Goal: Check status: Check status

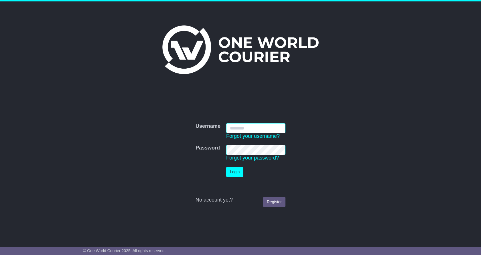
type input "**********"
click at [235, 172] on button "Login" at bounding box center [234, 172] width 17 height 10
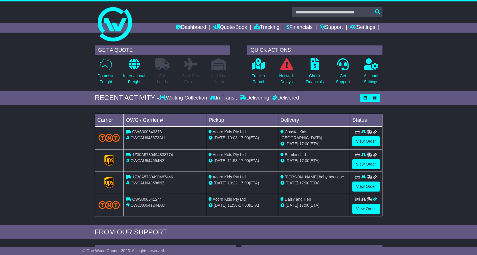
click at [361, 187] on link "View Order" at bounding box center [365, 187] width 27 height 10
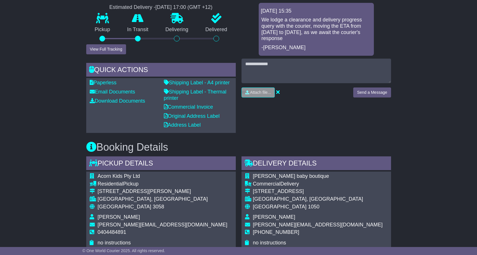
scroll to position [164, 0]
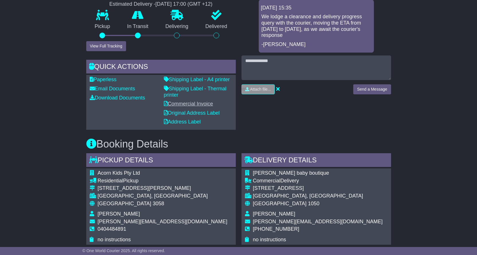
click at [196, 103] on link "Commercial Invoice" at bounding box center [188, 104] width 49 height 6
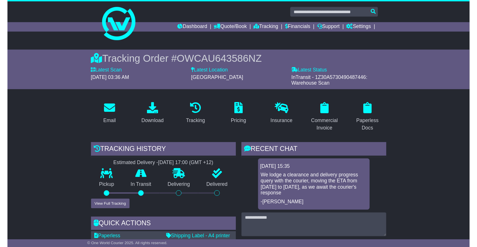
scroll to position [0, 0]
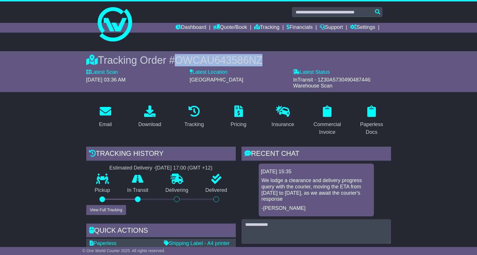
drag, startPoint x: 168, startPoint y: 60, endPoint x: 260, endPoint y: 58, distance: 92.2
click at [260, 58] on div "Tracking Order # OWCAU643586NZ" at bounding box center [238, 60] width 305 height 12
copy div "# OWCAU643586NZ"
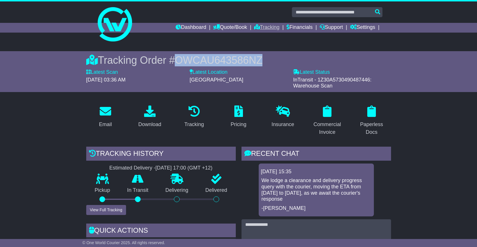
click at [265, 27] on link "Tracking" at bounding box center [266, 28] width 25 height 10
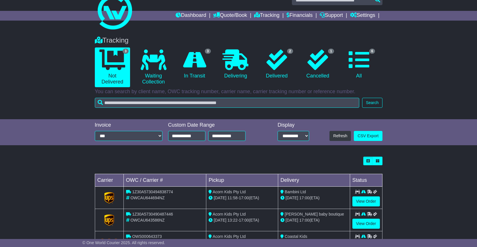
scroll to position [38, 0]
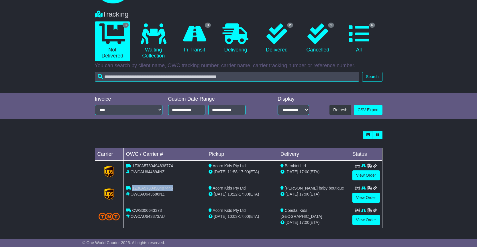
drag, startPoint x: 173, startPoint y: 187, endPoint x: 133, endPoint y: 188, distance: 40.9
click at [133, 188] on div "1Z30A5730490487446" at bounding box center [165, 188] width 78 height 6
copy div "1Z30A5730490487446"
click at [369, 196] on link "View Order" at bounding box center [365, 198] width 27 height 10
